Goal: Information Seeking & Learning: Find contact information

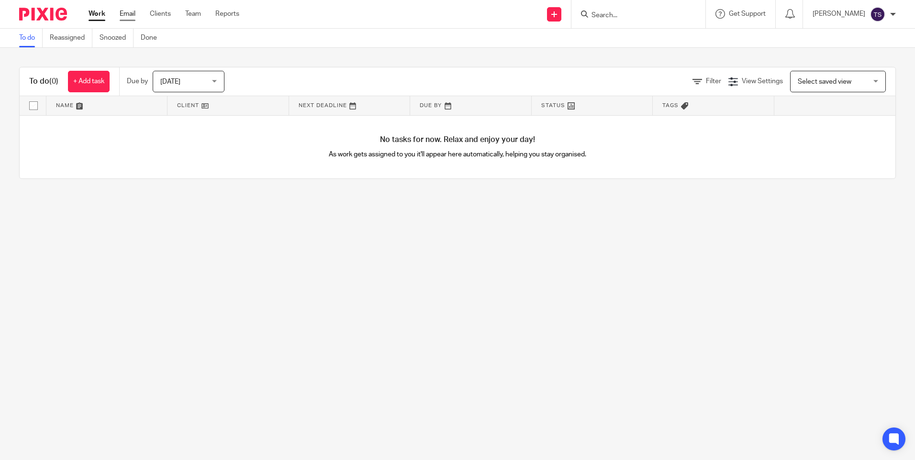
click at [130, 15] on link "Email" at bounding box center [128, 14] width 16 height 10
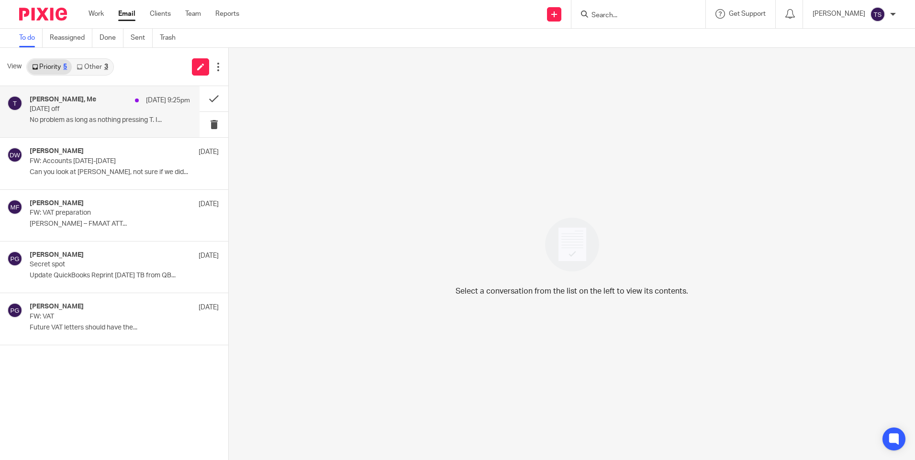
click at [114, 115] on div "Dominic Watkins, Me 17 Aug 9:25pm Tomorrow off No problem as long as nothing pr…" at bounding box center [110, 112] width 160 height 32
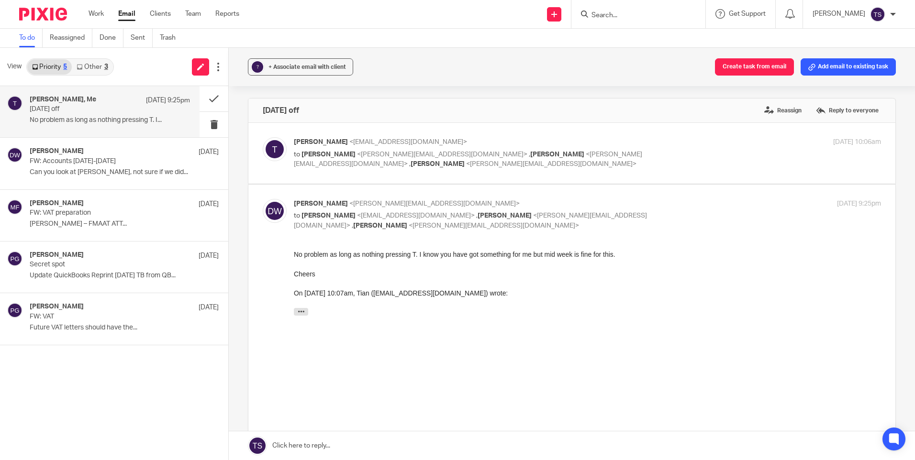
click at [101, 72] on link "Other 3" at bounding box center [92, 66] width 41 height 15
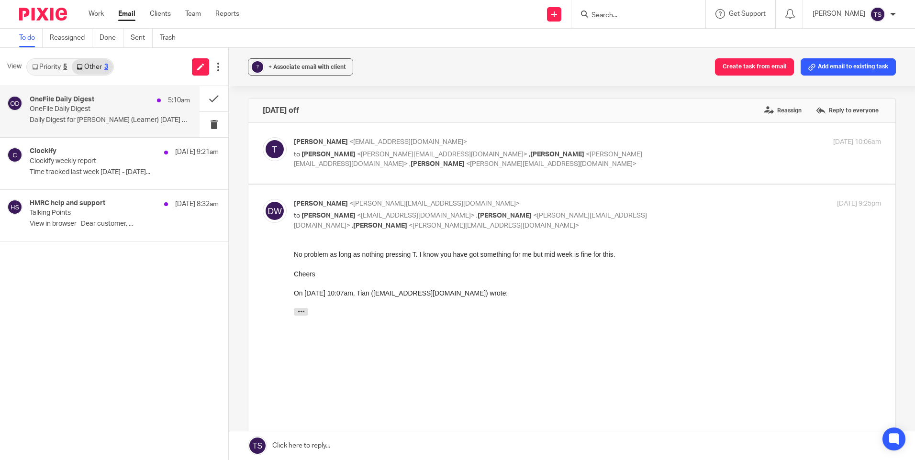
click at [100, 101] on div "OneFile Daily Digest 5:10am" at bounding box center [110, 101] width 160 height 10
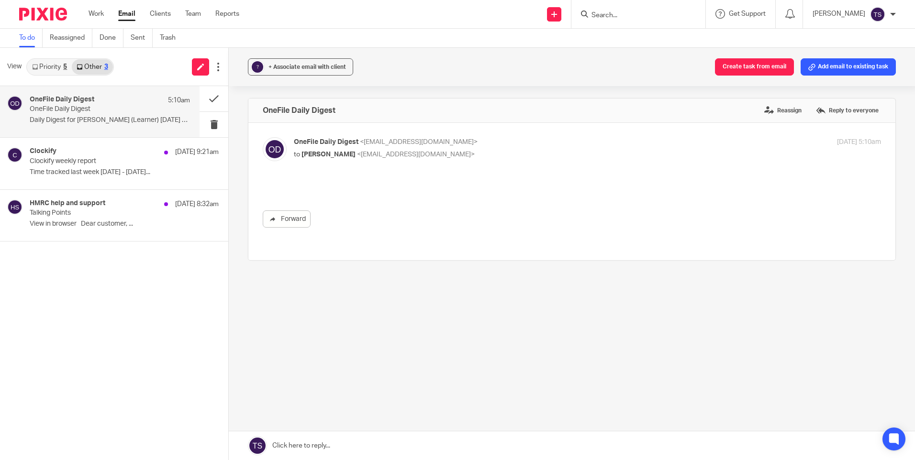
click at [94, 138] on div "Clockify 18 Aug 9:21am Clockify weekly report Time tracked last week 11/08/2025…" at bounding box center [114, 163] width 228 height 51
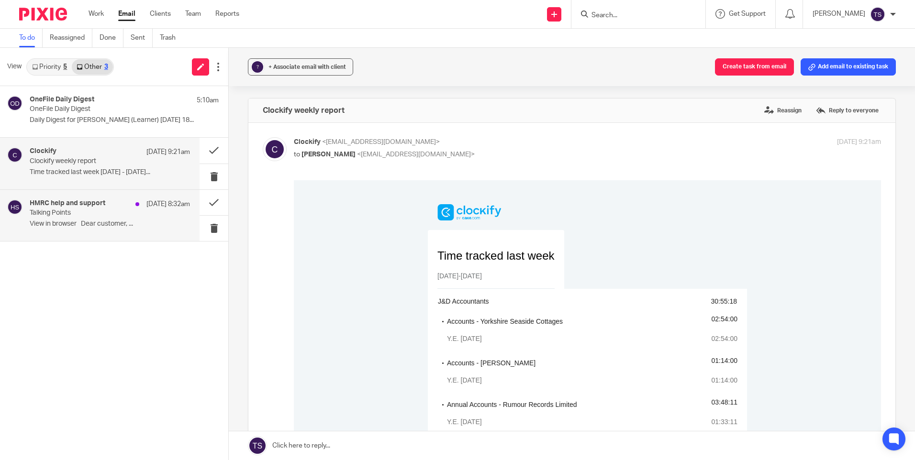
click at [87, 208] on div "HMRC help and support 18 Aug 8:32am" at bounding box center [110, 205] width 160 height 10
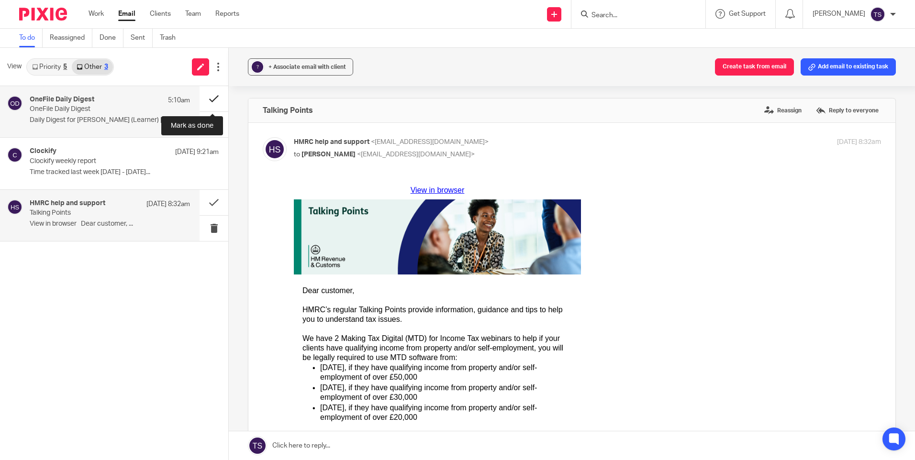
click at [211, 92] on button at bounding box center [214, 98] width 29 height 25
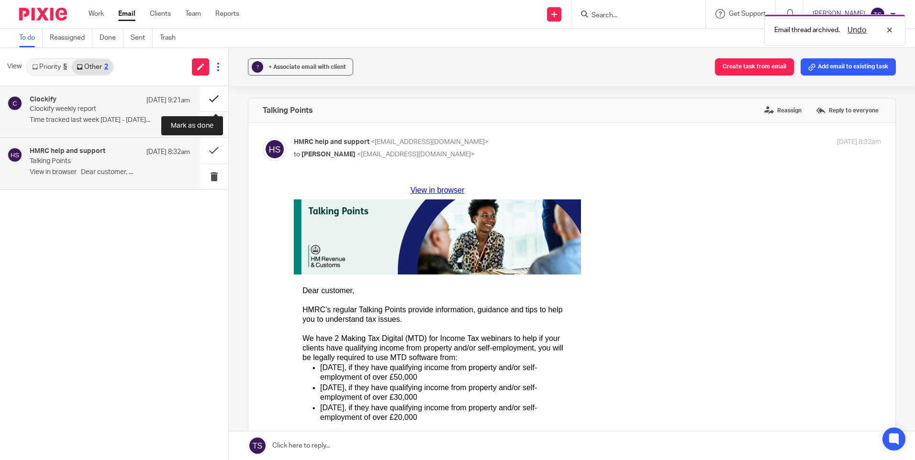
click at [211, 100] on button at bounding box center [214, 98] width 29 height 25
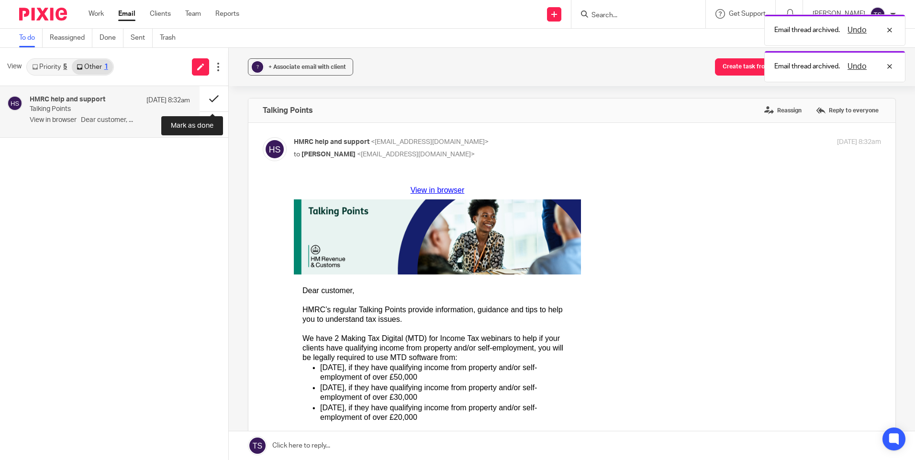
click at [211, 100] on button at bounding box center [214, 98] width 29 height 25
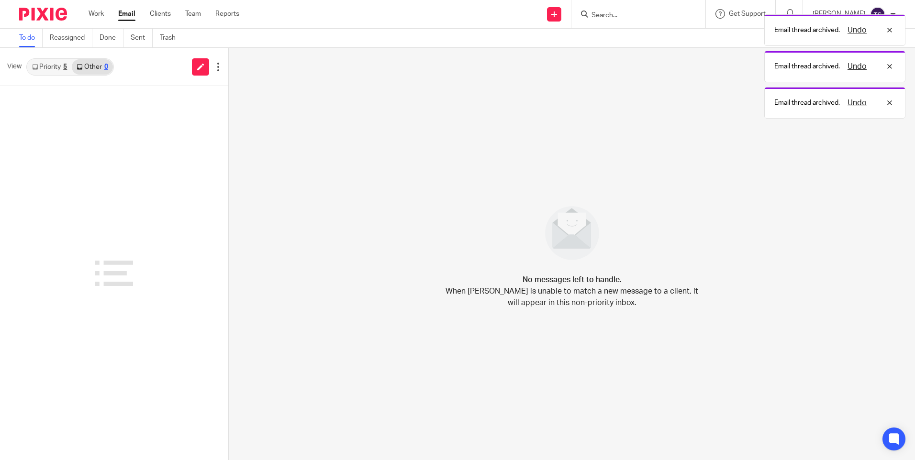
click at [48, 65] on link "Priority 5" at bounding box center [49, 66] width 44 height 15
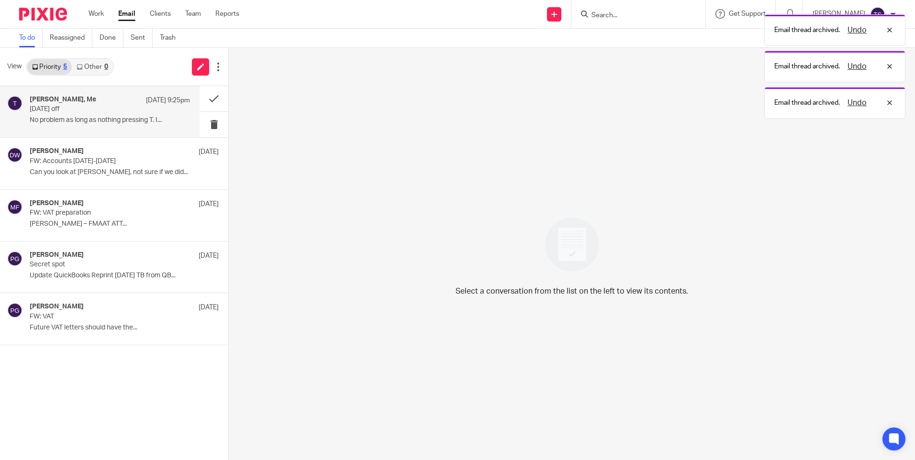
drag, startPoint x: 84, startPoint y: 98, endPoint x: 97, endPoint y: 101, distance: 13.9
click at [84, 97] on h4 "Dominic Watkins, Me" at bounding box center [63, 100] width 67 height 8
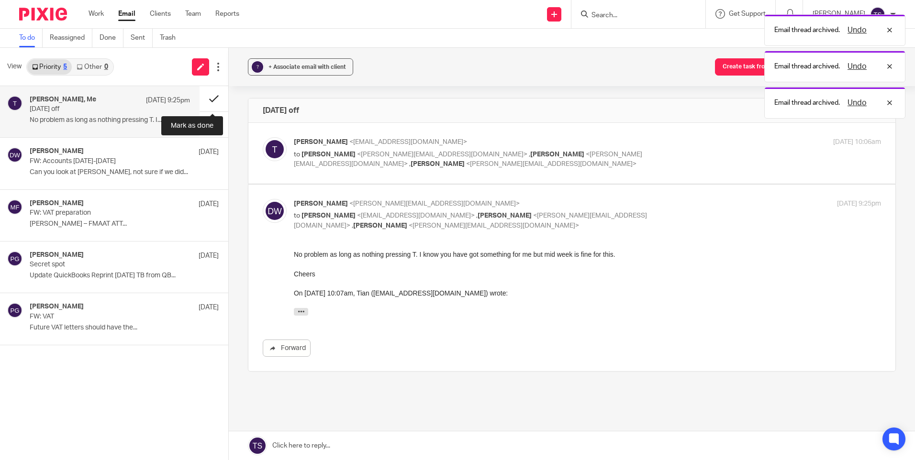
click at [218, 101] on button at bounding box center [214, 98] width 29 height 25
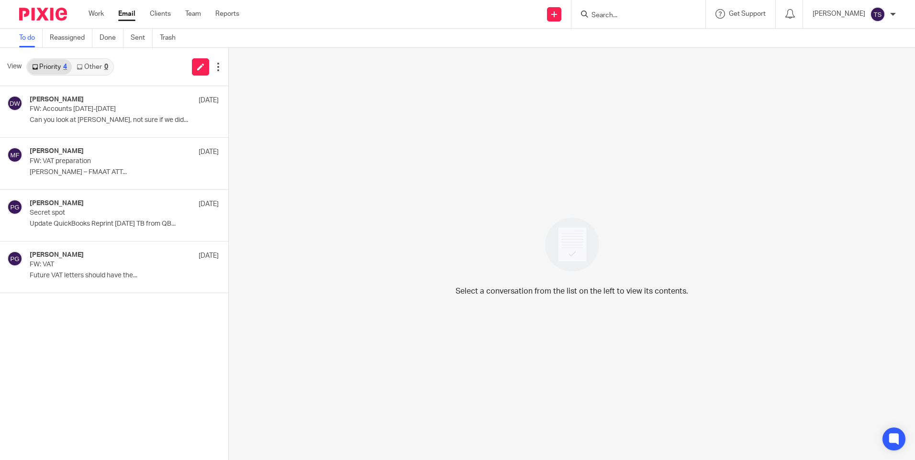
click at [673, 17] on input "Search" at bounding box center [633, 15] width 86 height 9
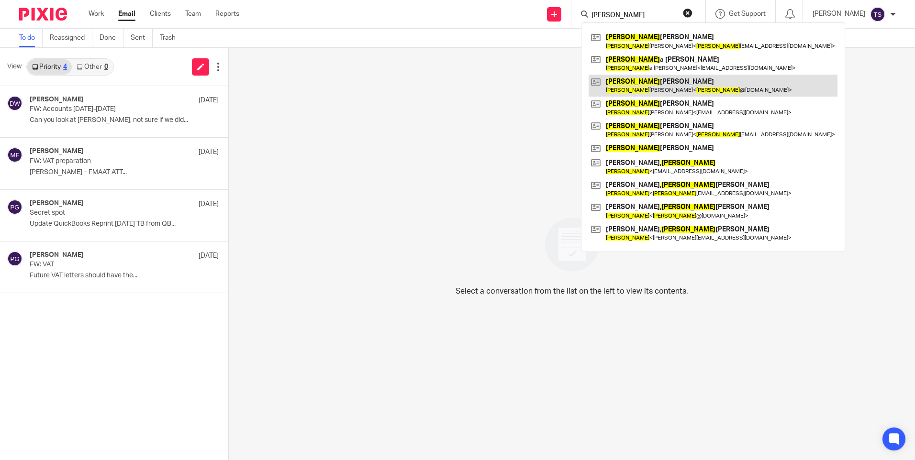
type input "paul"
click at [673, 79] on link at bounding box center [712, 86] width 249 height 22
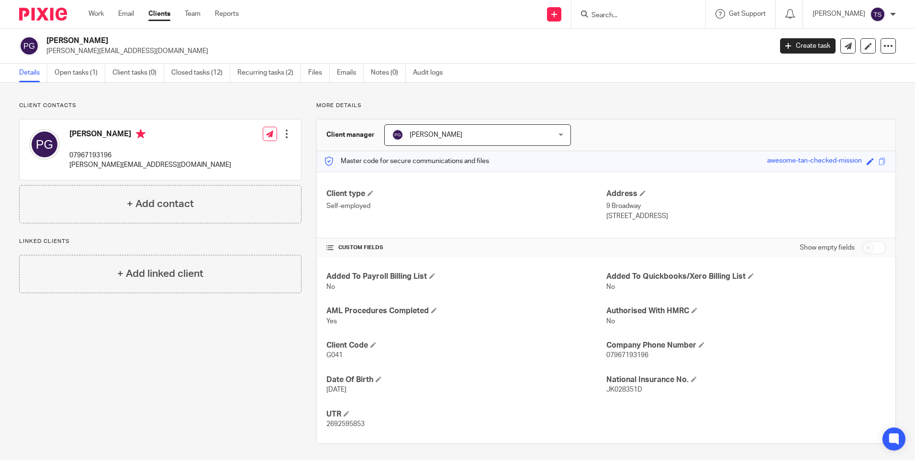
click at [676, 13] on input "Search" at bounding box center [633, 15] width 86 height 9
type input "MBF"
click at [661, 39] on link at bounding box center [674, 41] width 173 height 22
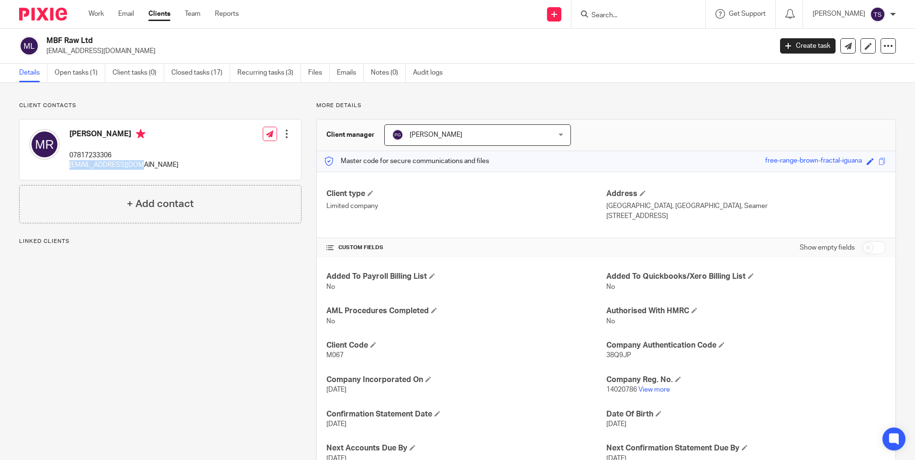
drag, startPoint x: 137, startPoint y: 165, endPoint x: 70, endPoint y: 167, distance: 67.5
click at [70, 167] on p "mbf.raw@outlook.com" at bounding box center [123, 165] width 109 height 10
copy p "mbf.raw@outlook.com"
click at [348, 78] on link "Emails" at bounding box center [350, 73] width 27 height 19
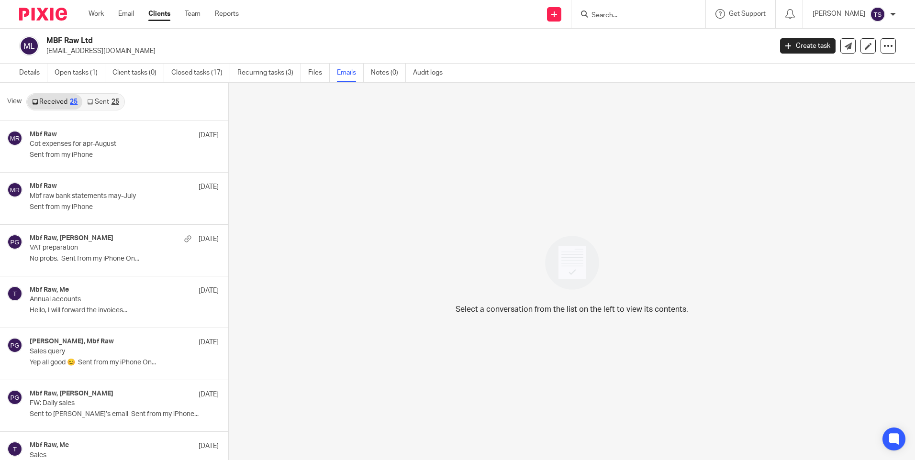
click at [101, 107] on link "Sent 25" at bounding box center [102, 101] width 41 height 15
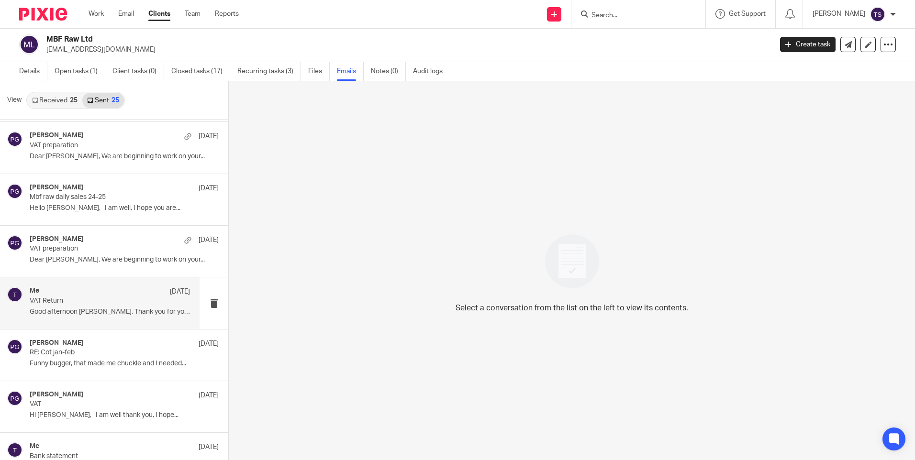
scroll to position [478, 0]
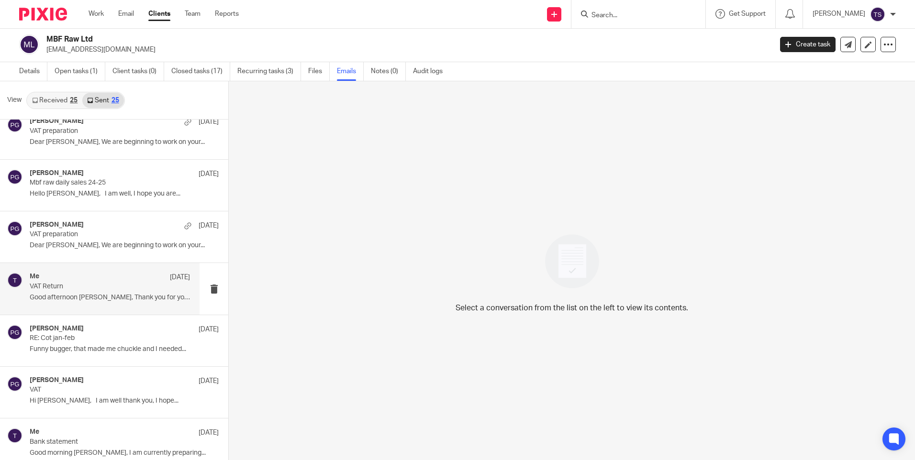
click at [88, 306] on div "Me 21 Feb VAT Return Good afternoon Marc, Thank you for your..." at bounding box center [100, 288] width 200 height 51
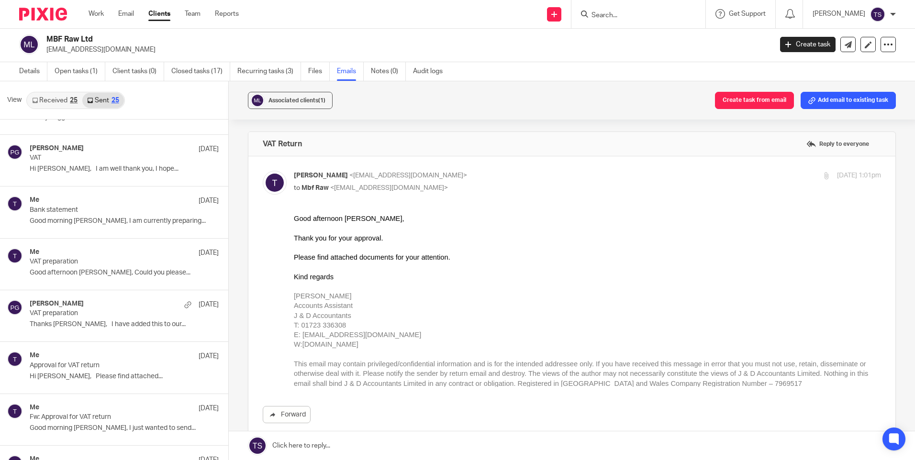
scroll to position [813, 0]
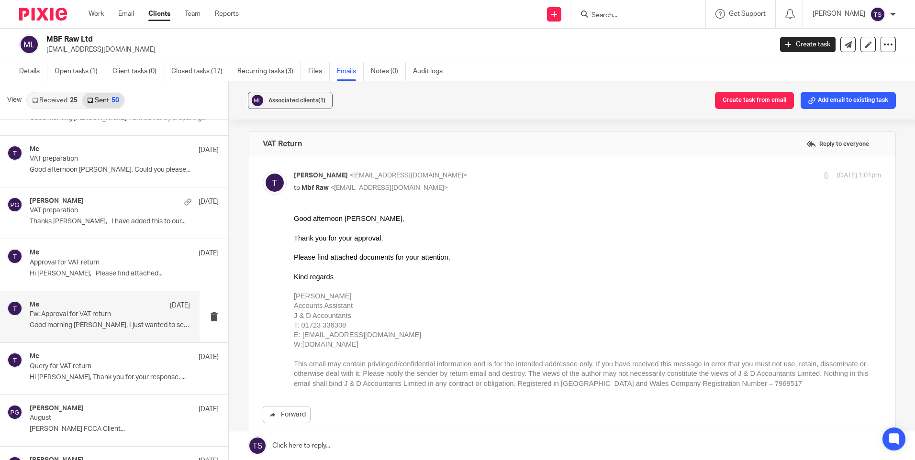
click at [121, 316] on p "Fw: Approval for VAT return" at bounding box center [94, 314] width 128 height 8
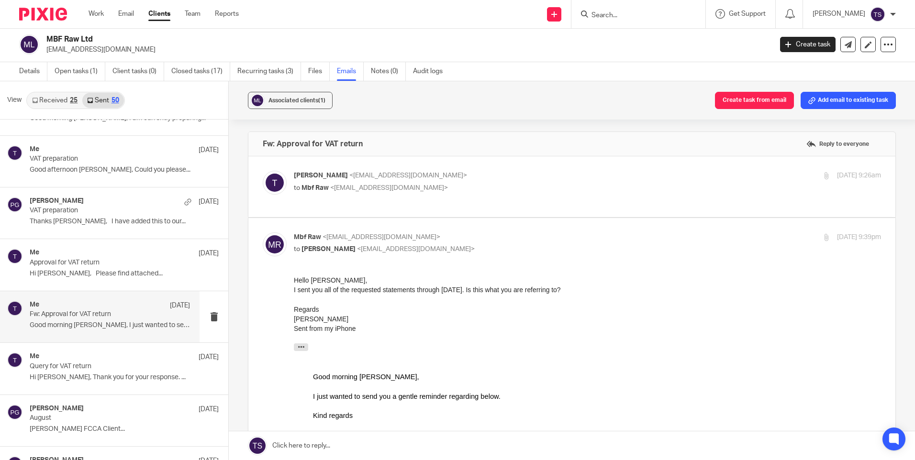
scroll to position [0, 0]
click at [377, 183] on p "to Mbf Raw <mbf.raw@outlook.com>" at bounding box center [489, 188] width 391 height 10
checkbox input "true"
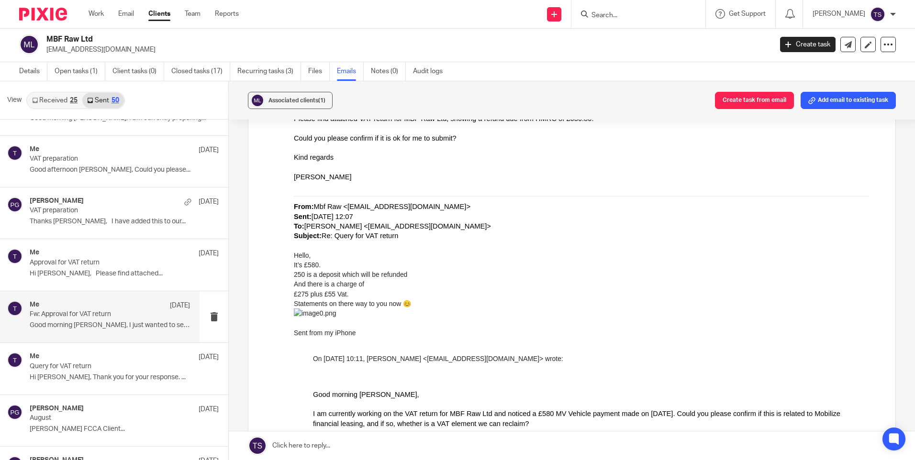
scroll to position [191, 0]
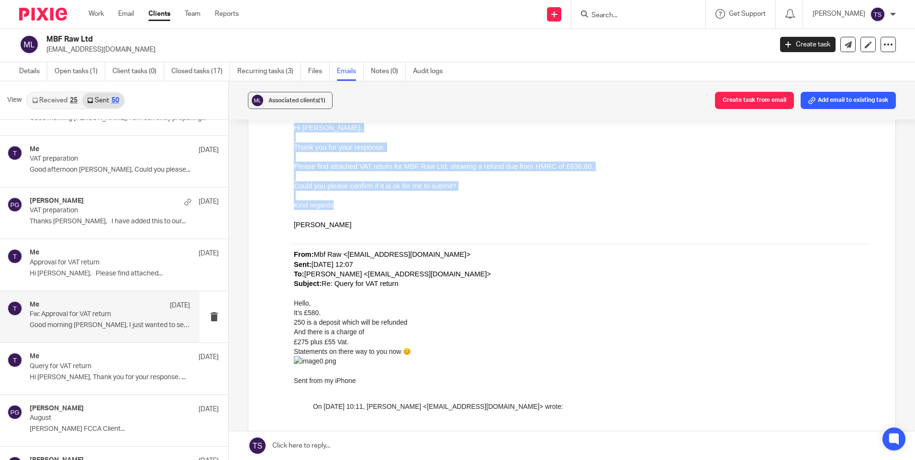
drag, startPoint x: 294, startPoint y: 128, endPoint x: 342, endPoint y: 205, distance: 90.9
click at [342, 205] on div "Good morning Marc, I just wanted to send you a gentle reminder regarding below.…" at bounding box center [587, 347] width 587 height 650
copy div "Hi Marc, Thank you for your response. Please find attached VAT return for MBF R…"
